Goal: Transaction & Acquisition: Purchase product/service

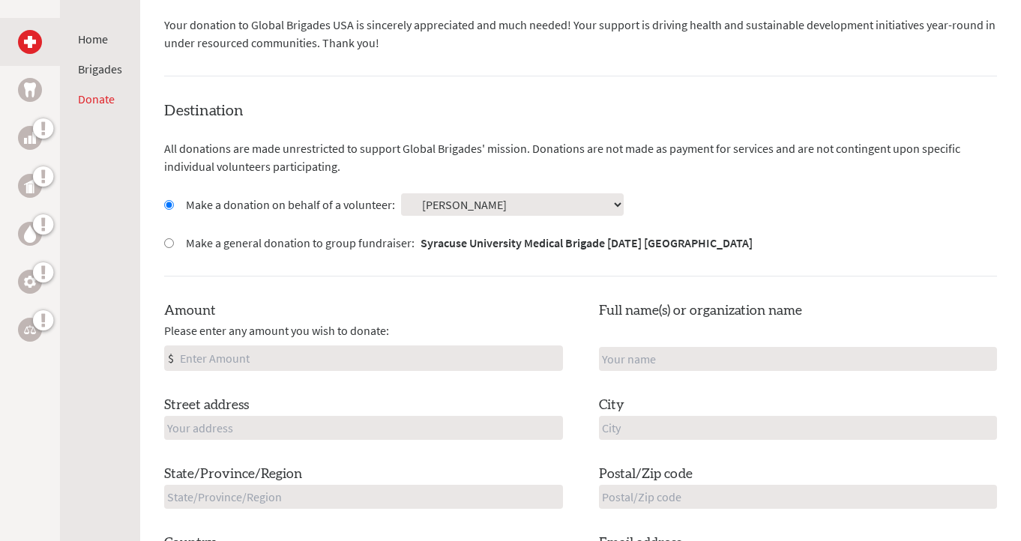
scroll to position [365, 0]
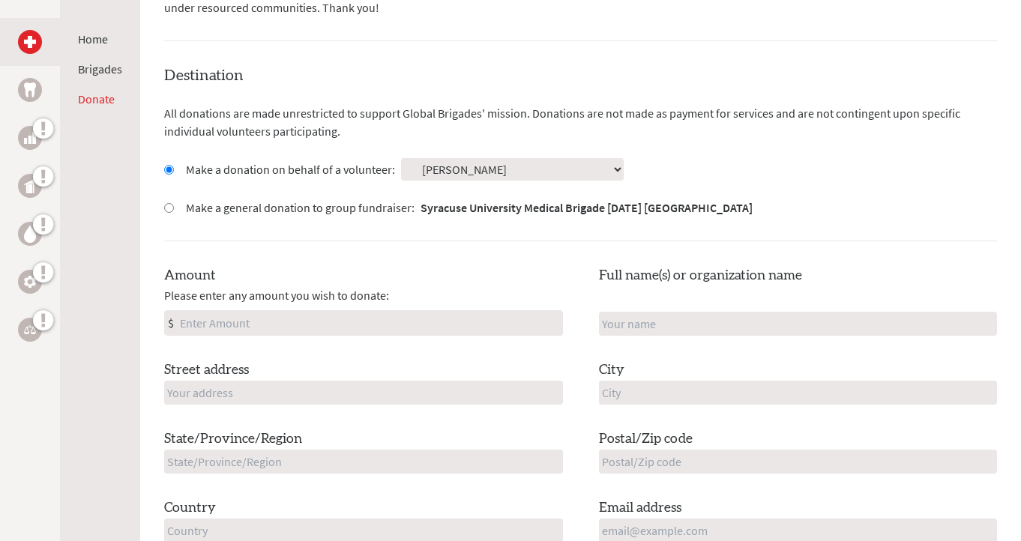
click at [335, 316] on input "Amount" at bounding box center [369, 323] width 385 height 24
type input "100"
type input "D"
click at [587, 357] on div "Amount Please enter any amount you wish to donate: $ 100 Full name(s) or organi…" at bounding box center [580, 403] width 832 height 277
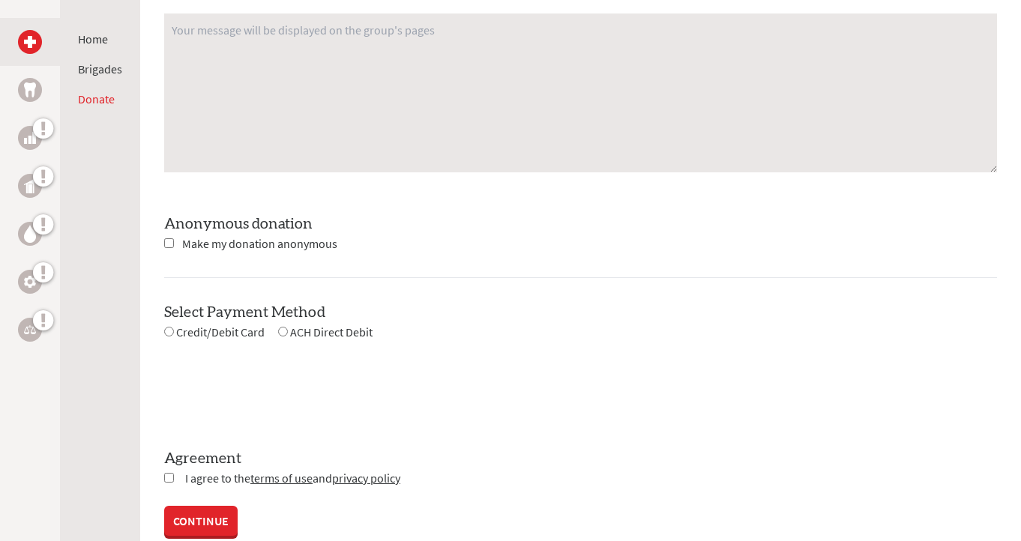
scroll to position [1265, 0]
click at [165, 240] on input "checkbox" at bounding box center [169, 242] width 10 height 10
checkbox input "true"
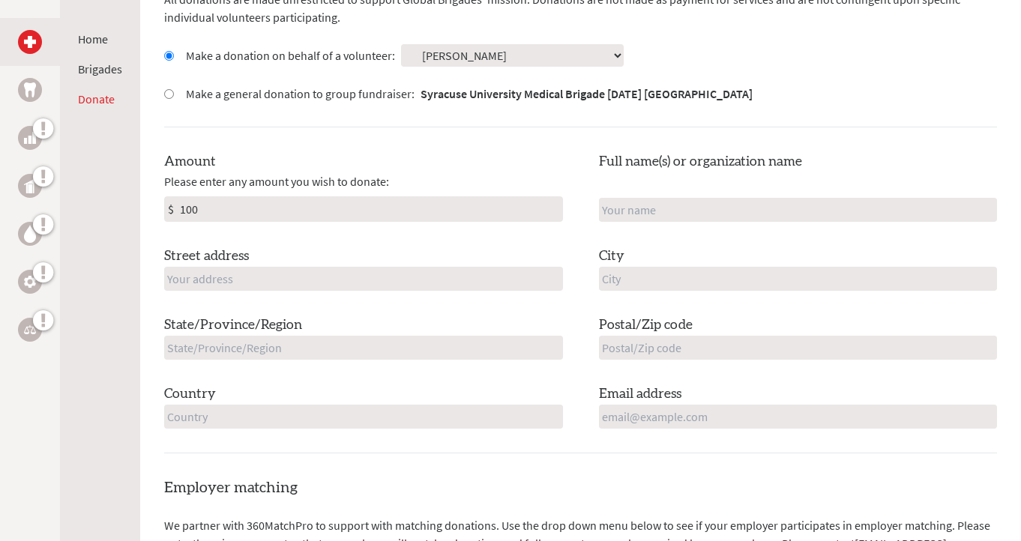
scroll to position [479, 0]
type input "[STREET_ADDRESS]"
type input "[US_STATE]"
type input "[GEOGRAPHIC_DATA]"
type input "07081"
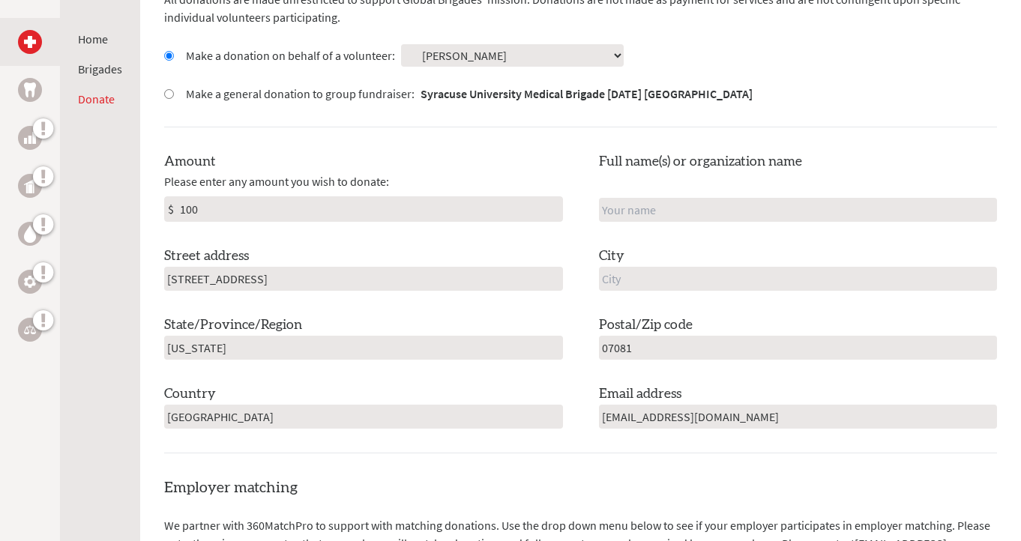
type input "[EMAIL_ADDRESS][DOMAIN_NAME]"
type input "[GEOGRAPHIC_DATA]"
click at [666, 301] on div "Amount Please enter any amount you wish to donate: $ 100 Full name(s) or organi…" at bounding box center [580, 289] width 832 height 277
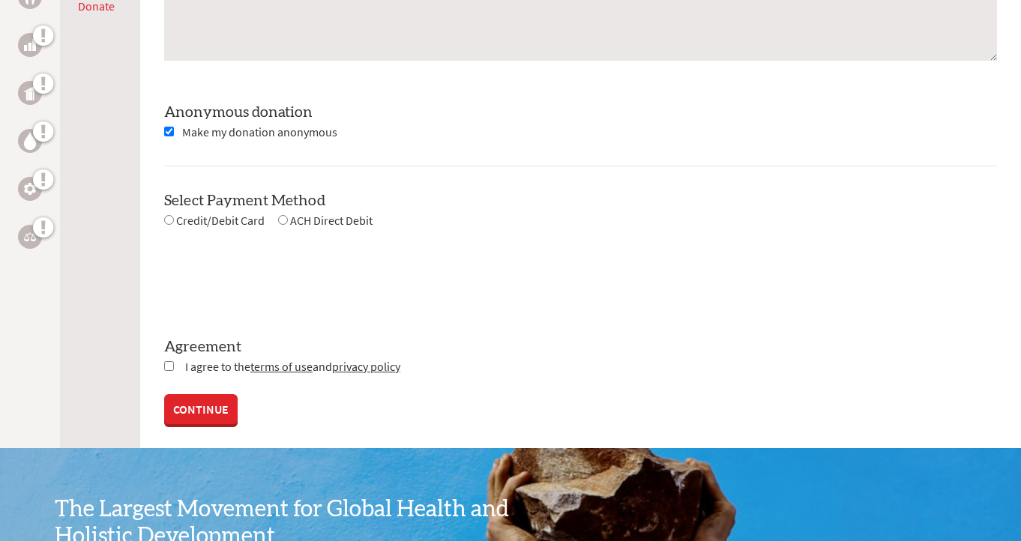
scroll to position [1388, 0]
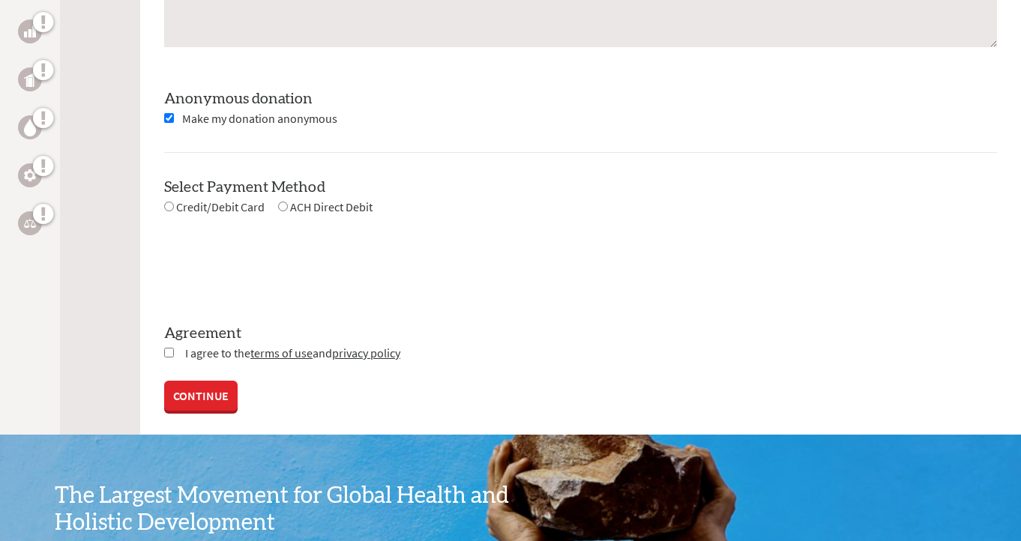
click at [169, 203] on input "radio" at bounding box center [169, 207] width 10 height 10
radio input "true"
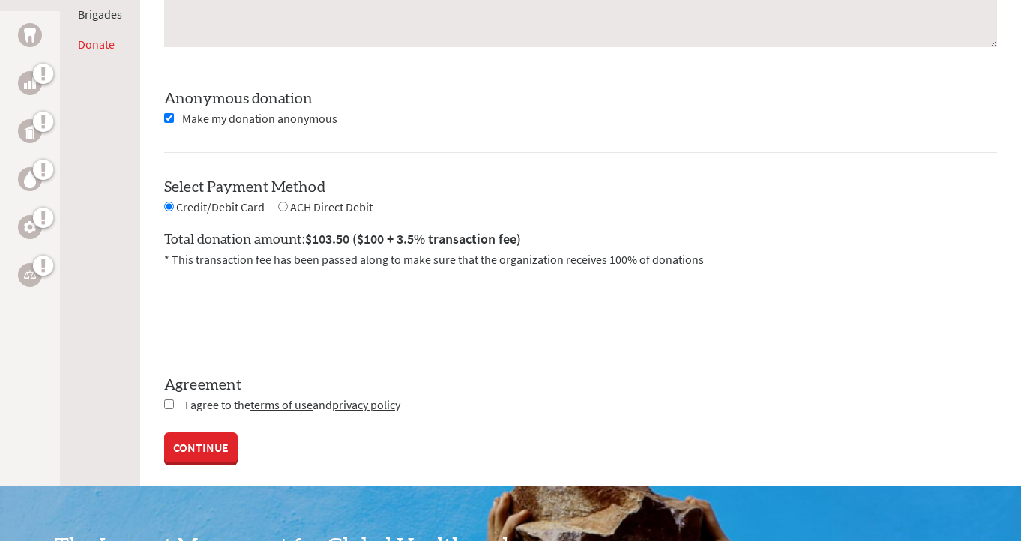
click at [169, 405] on input "checkbox" at bounding box center [169, 404] width 10 height 10
checkbox input "true"
click at [196, 447] on link "CONTINUE" at bounding box center [200, 449] width 73 height 30
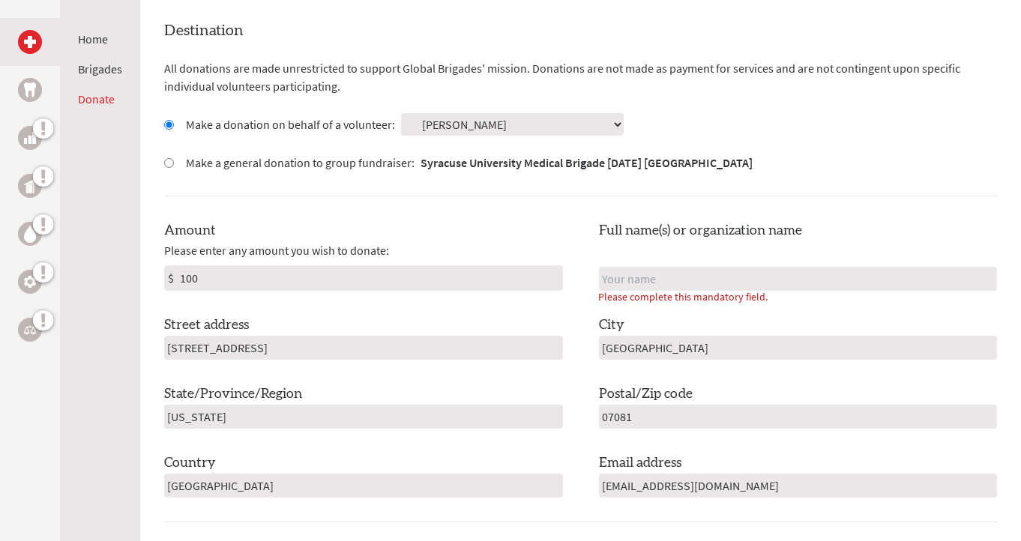
scroll to position [404, 0]
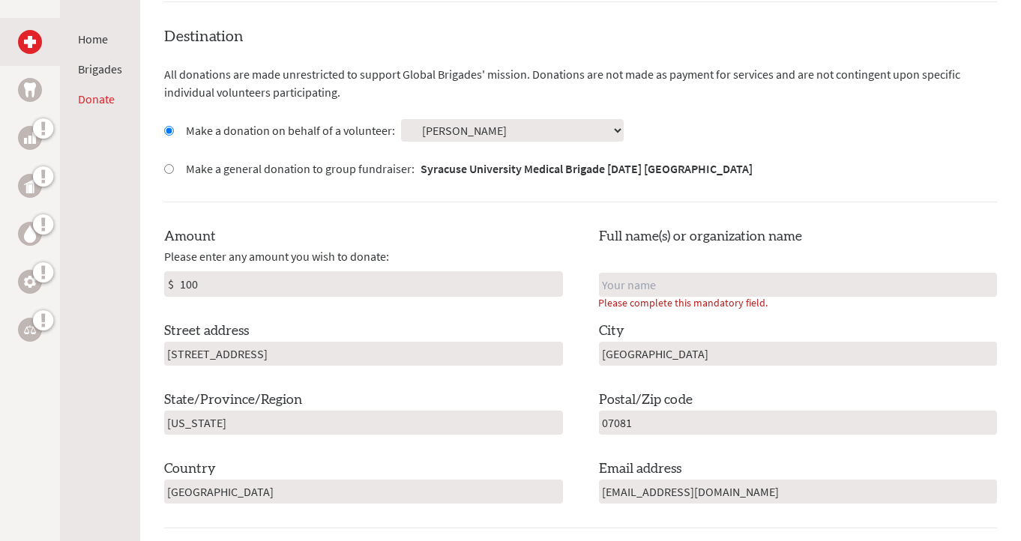
click at [654, 284] on input "text" at bounding box center [798, 285] width 399 height 24
type input "[PERSON_NAME]"
click at [746, 242] on label "Full name(s) or organization name" at bounding box center [700, 236] width 203 height 21
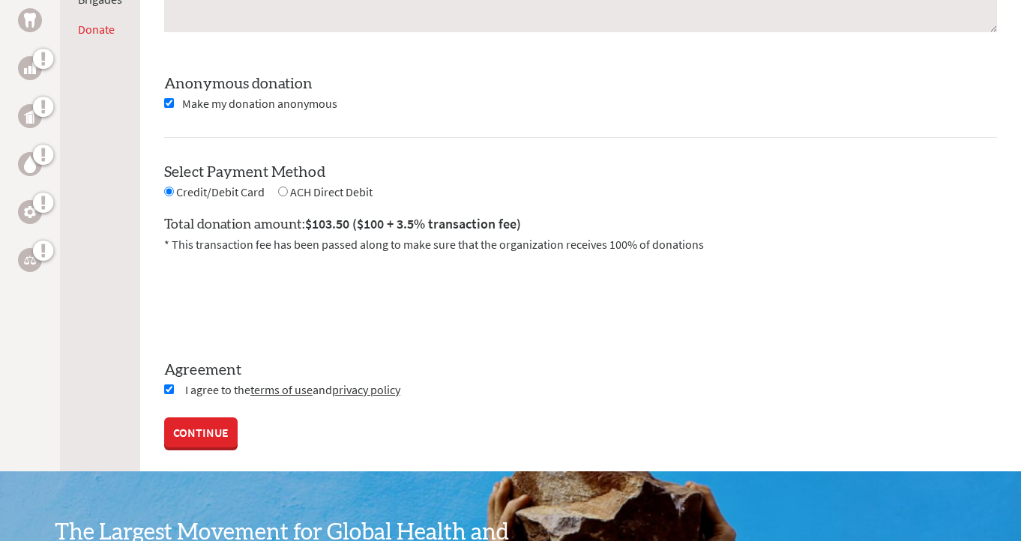
scroll to position [1407, 0]
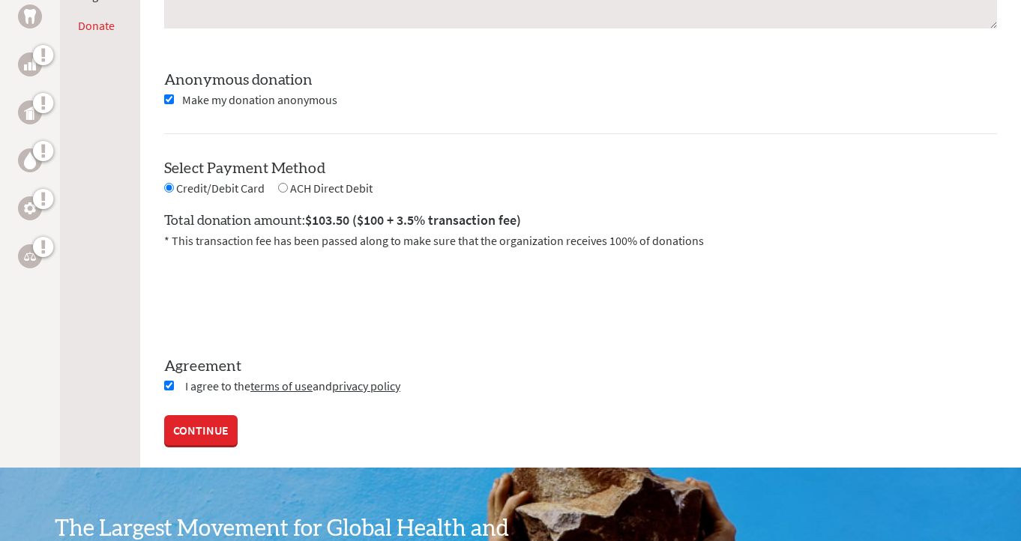
click at [225, 431] on link "CONTINUE" at bounding box center [200, 430] width 73 height 30
